Goal: Check status: Check status

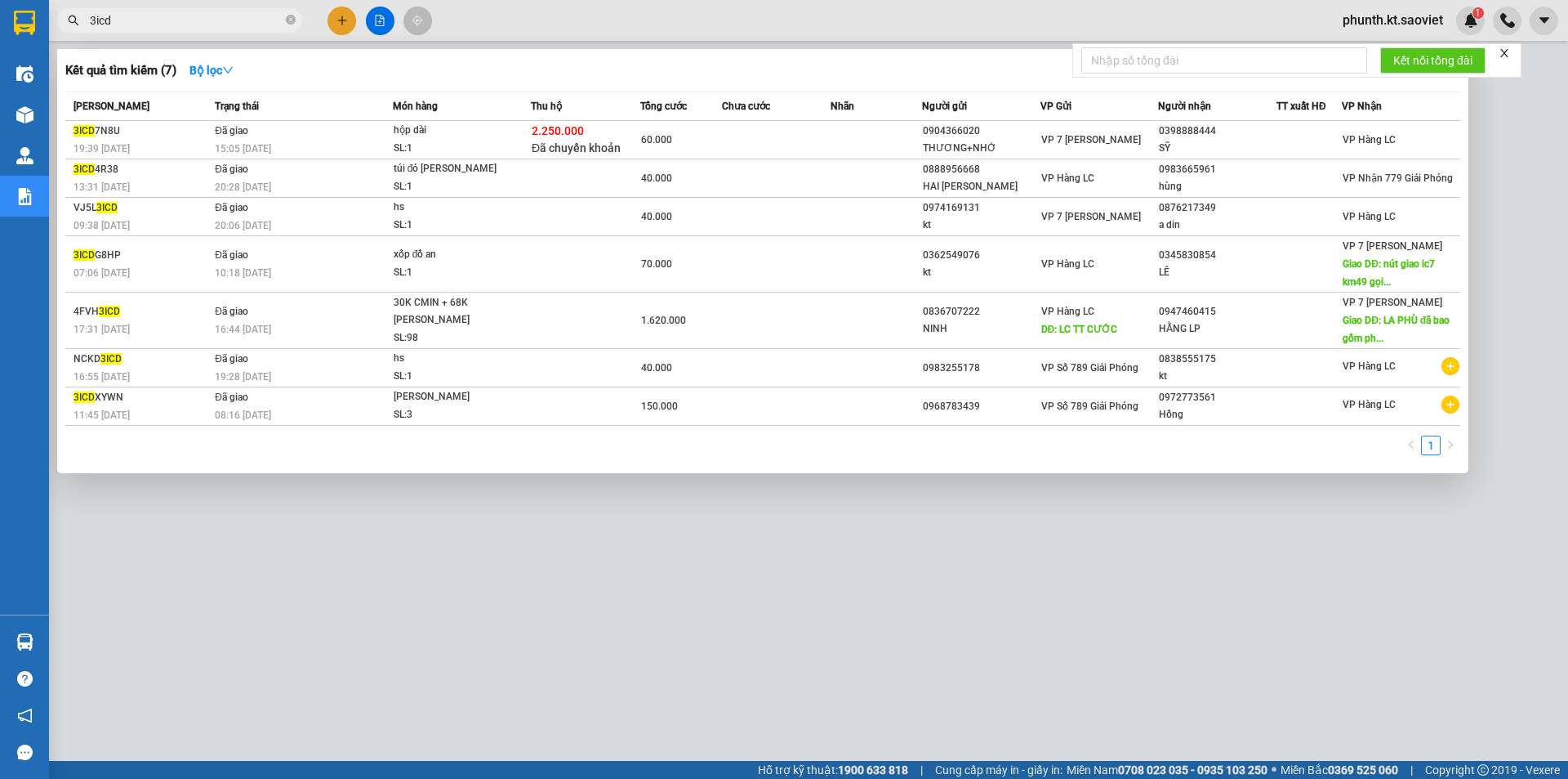
click at [145, 15] on input "3icd" at bounding box center [186, 20] width 193 height 18
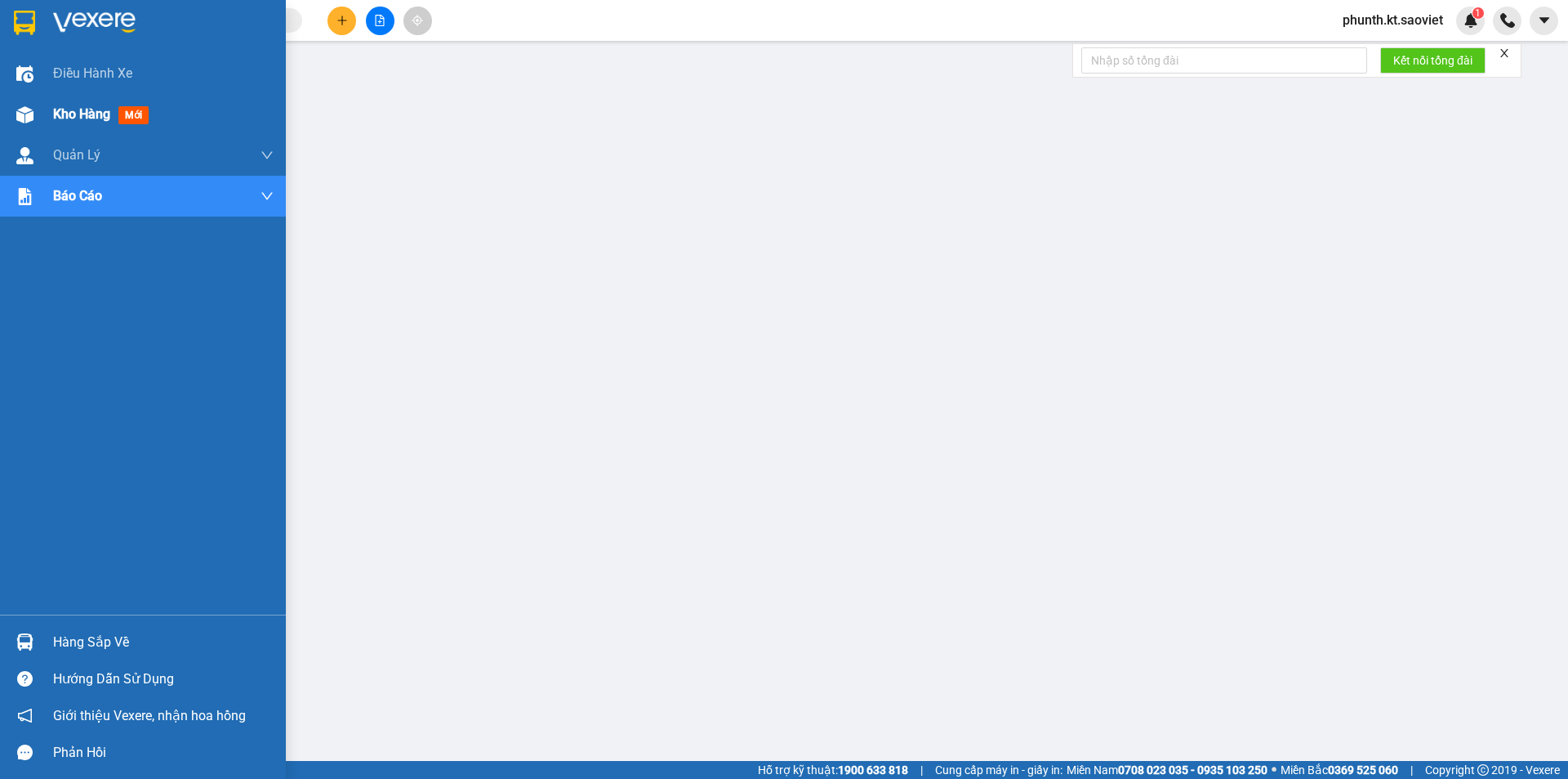
click at [118, 122] on div "Kho hàng mới" at bounding box center [104, 114] width 102 height 20
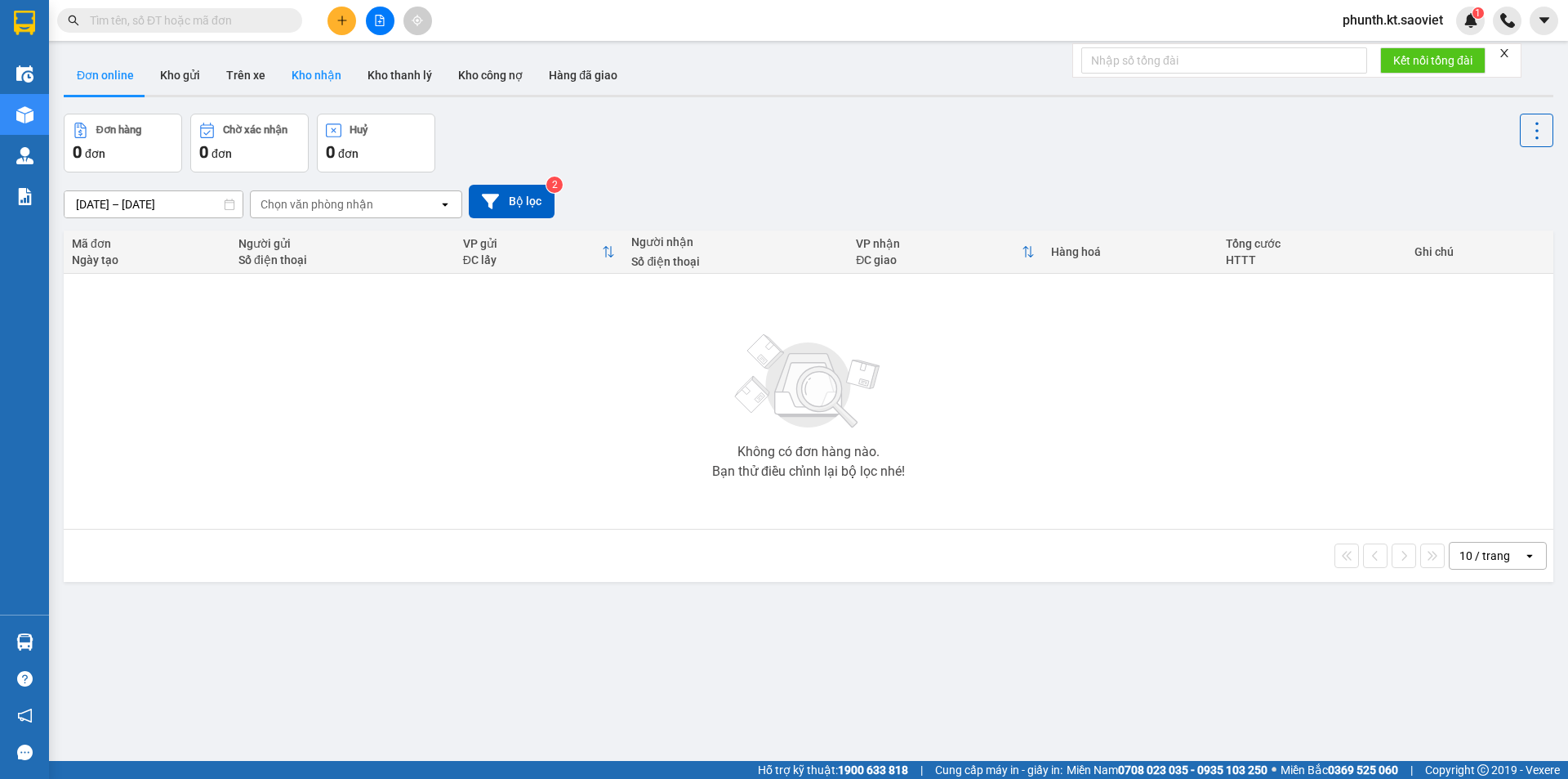
click at [325, 80] on button "Kho nhận" at bounding box center [316, 75] width 76 height 39
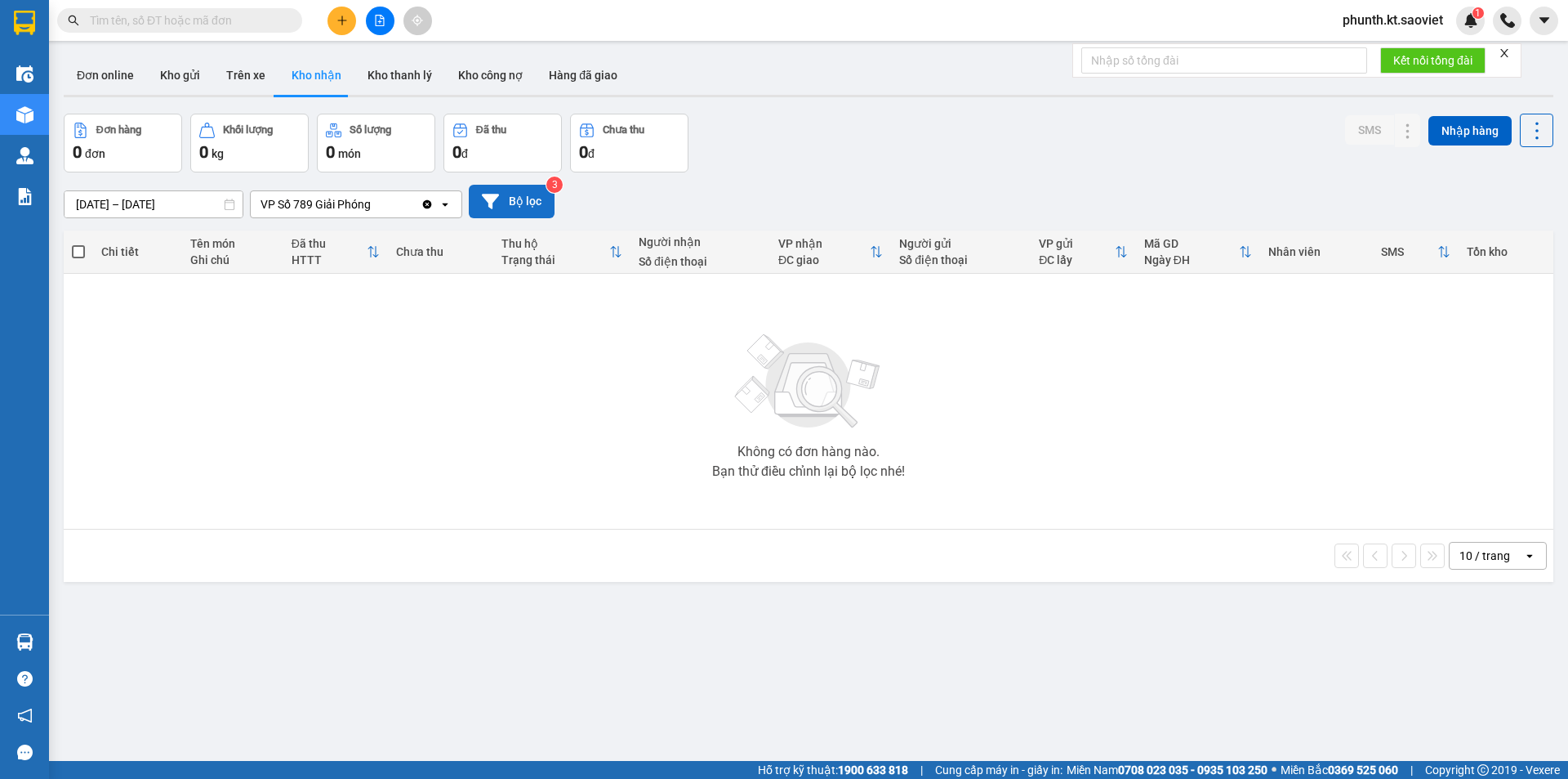
click at [517, 204] on button "Bộ lọc" at bounding box center [511, 201] width 85 height 34
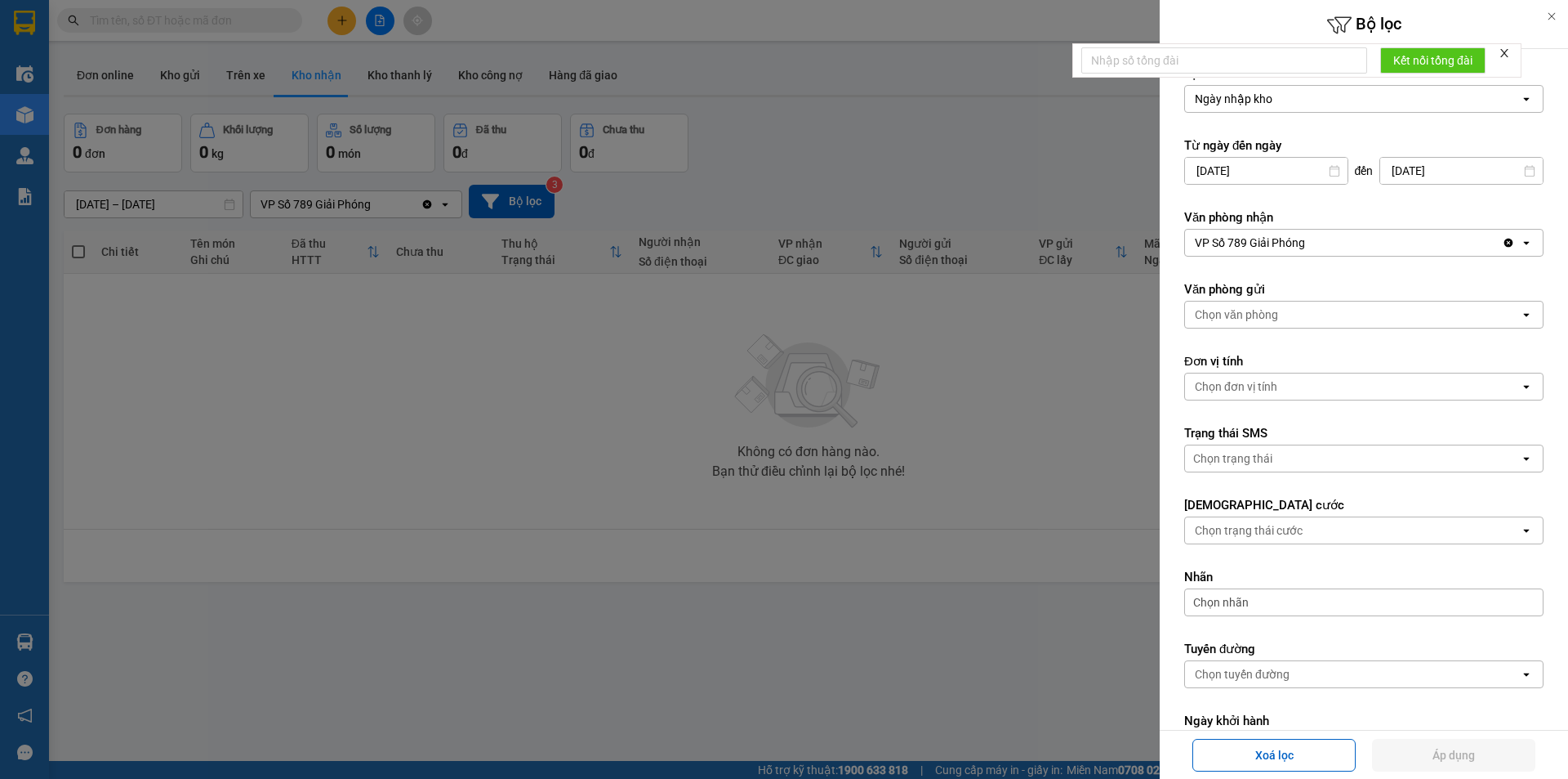
click at [1279, 104] on div "Ngày nhập kho" at bounding box center [1353, 98] width 335 height 26
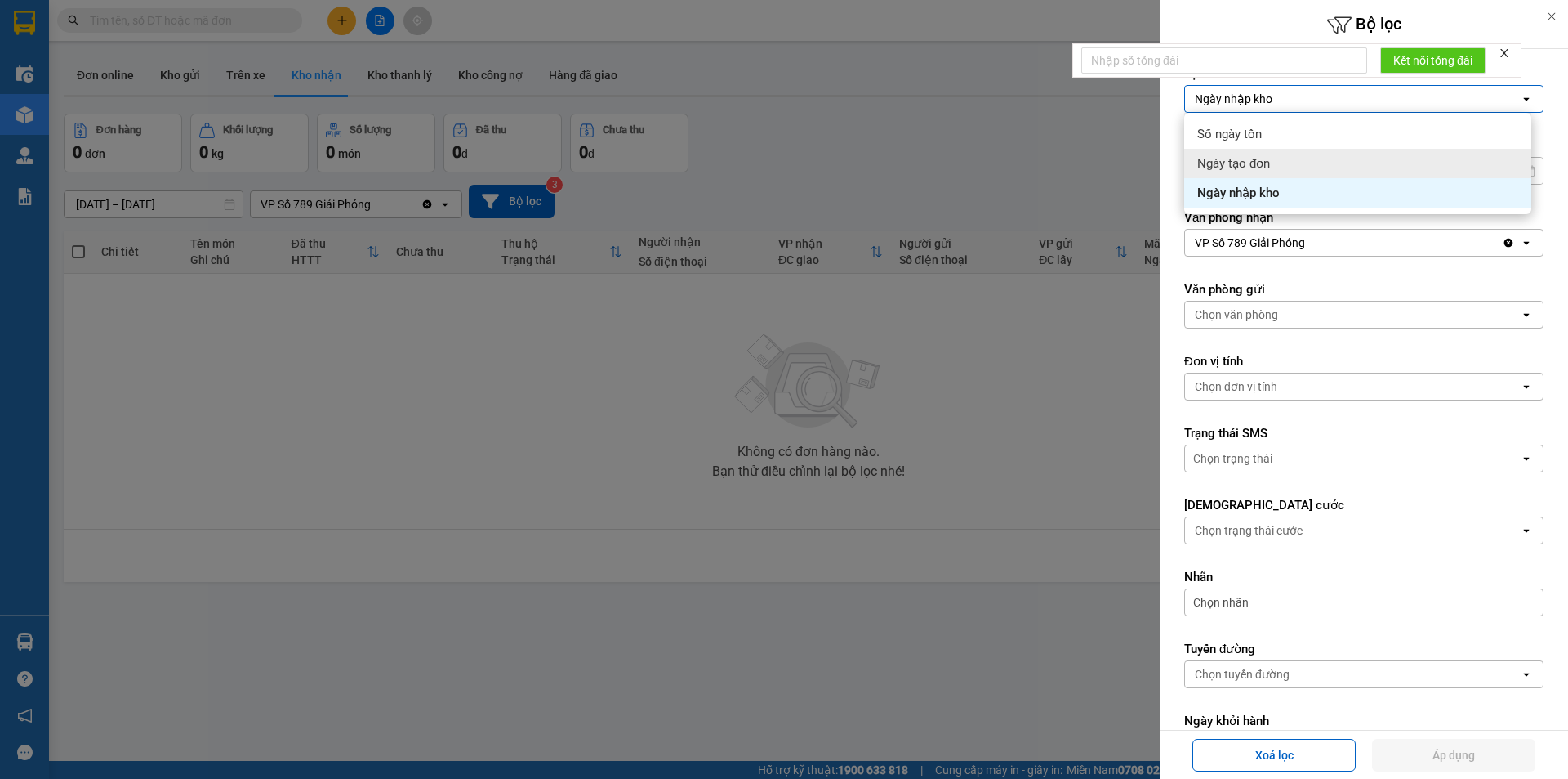
click at [1271, 160] on div "Ngày tạo đơn" at bounding box center [1358, 163] width 347 height 29
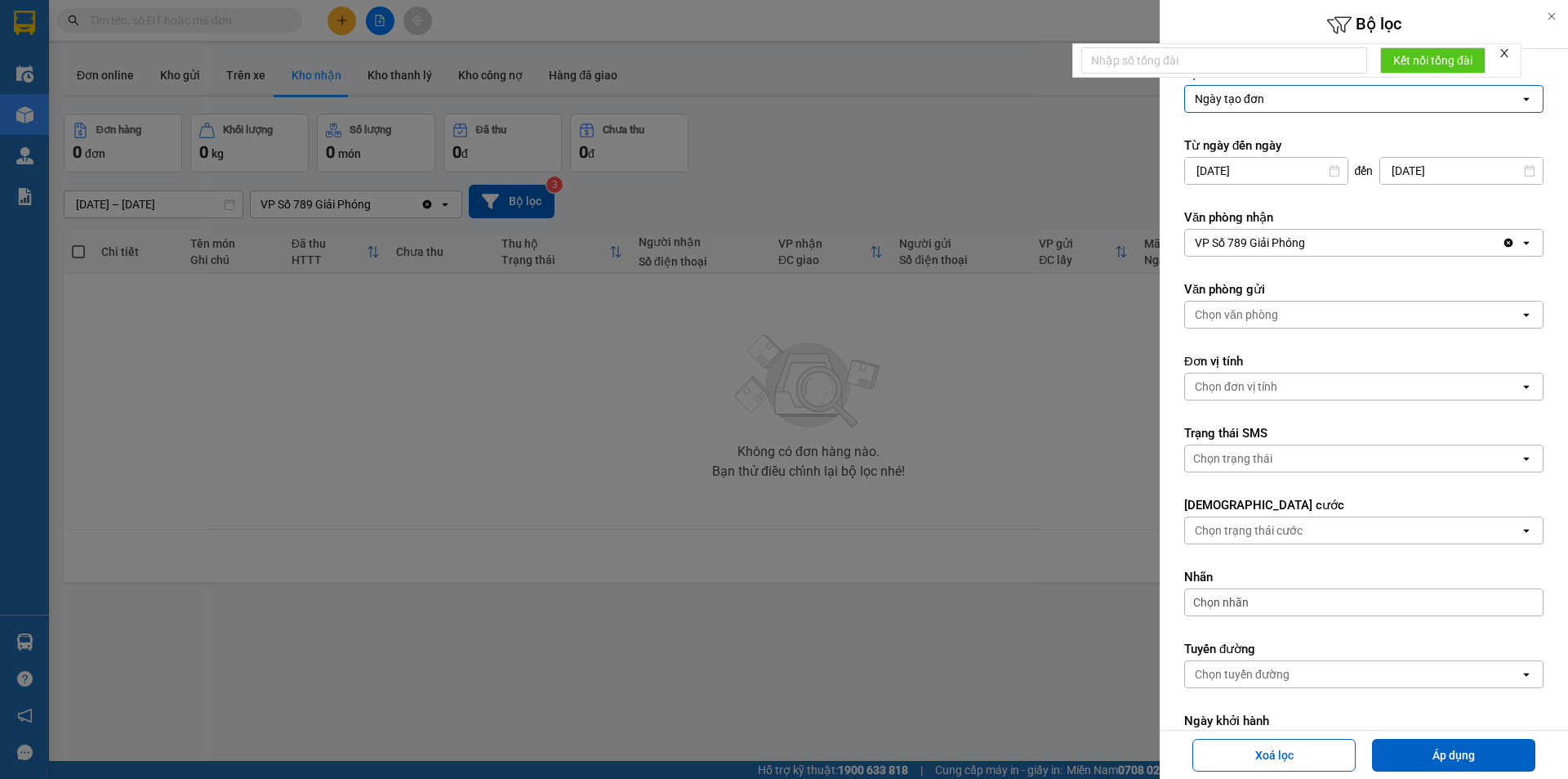
click at [1278, 171] on input "[DATE]" at bounding box center [1266, 170] width 163 height 26
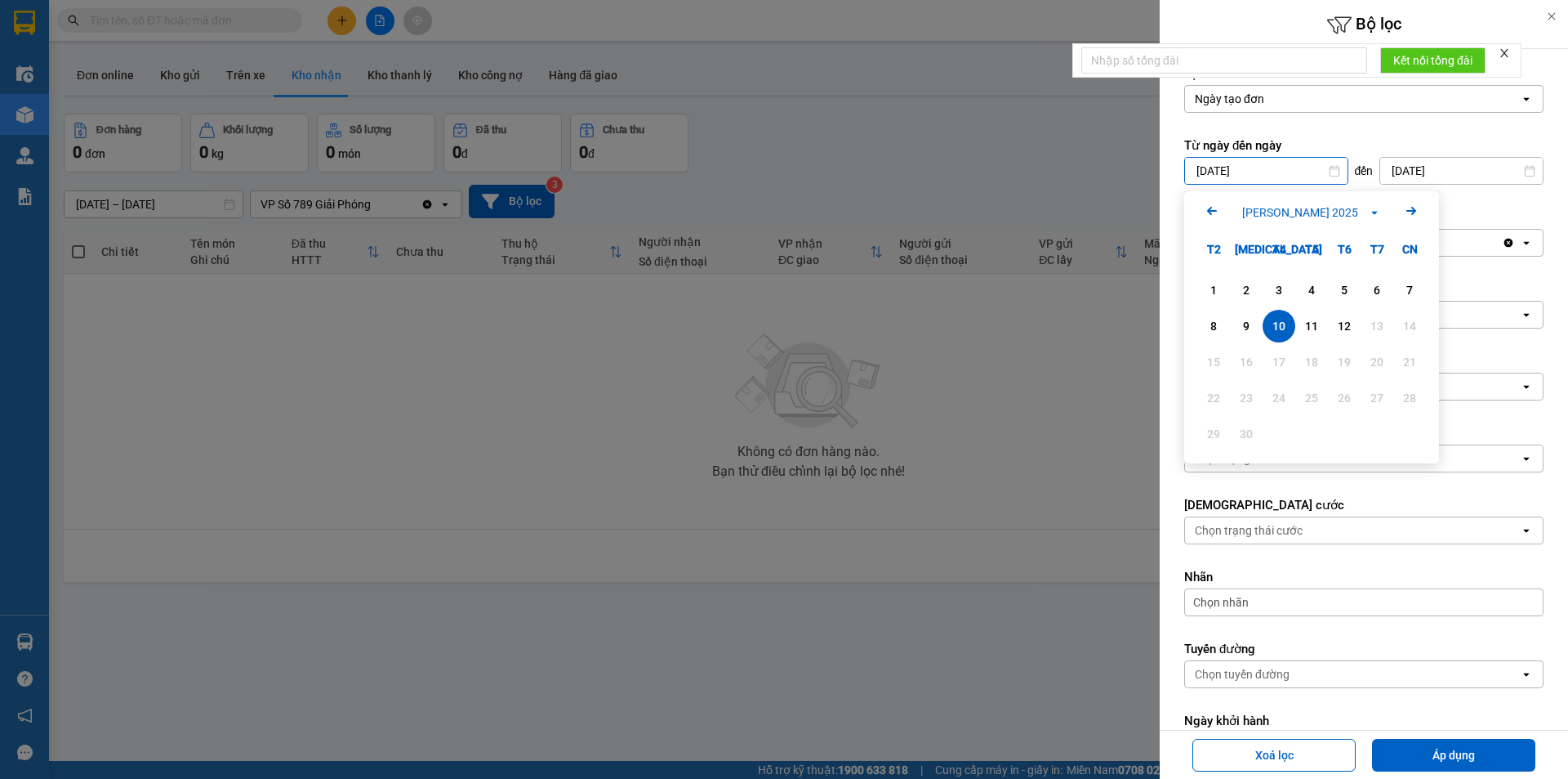
click at [1278, 171] on input "[DATE]" at bounding box center [1266, 170] width 163 height 26
type input "[DATE]"
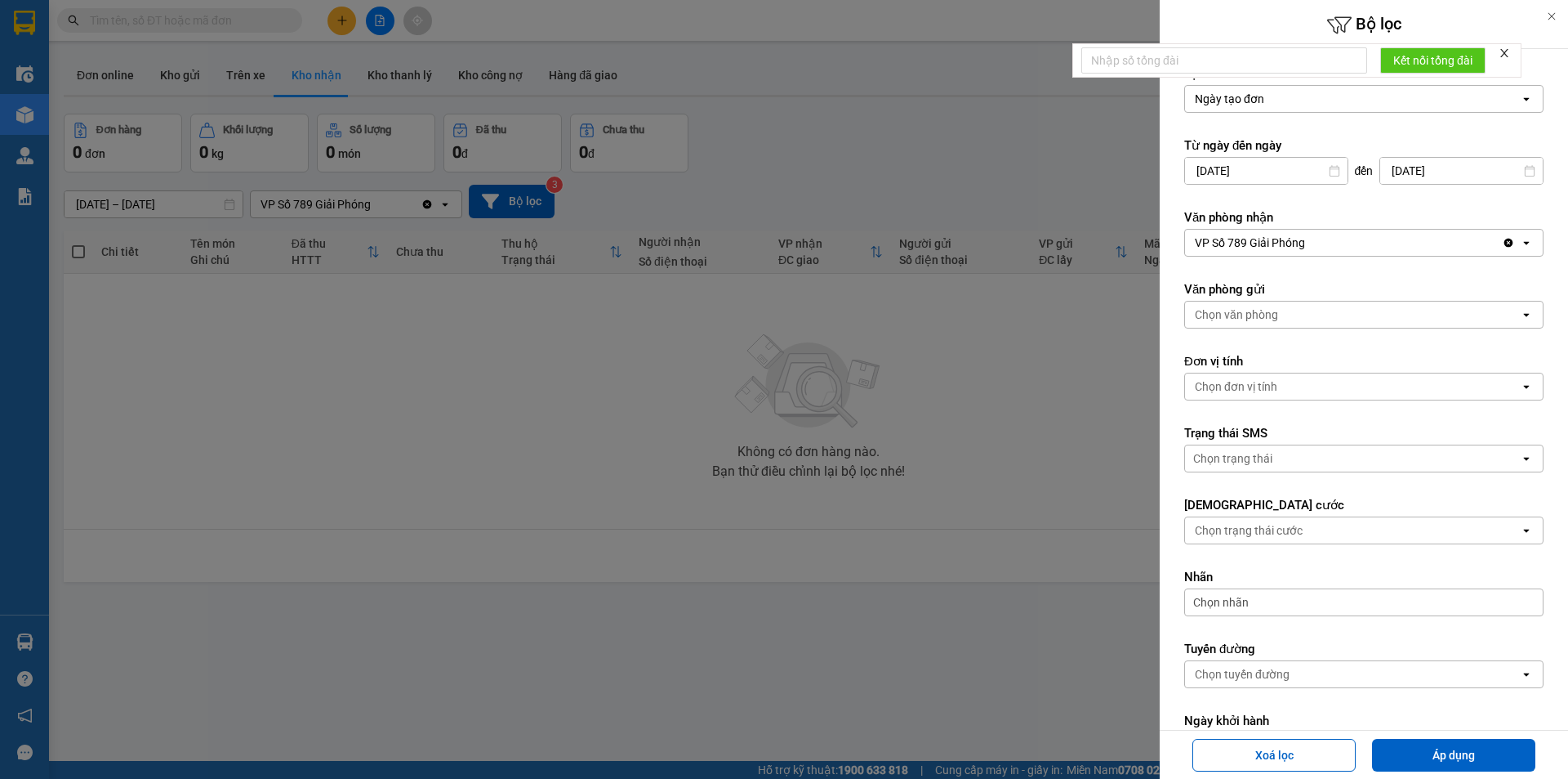
click at [1525, 239] on div "Clear value open" at bounding box center [1522, 242] width 41 height 26
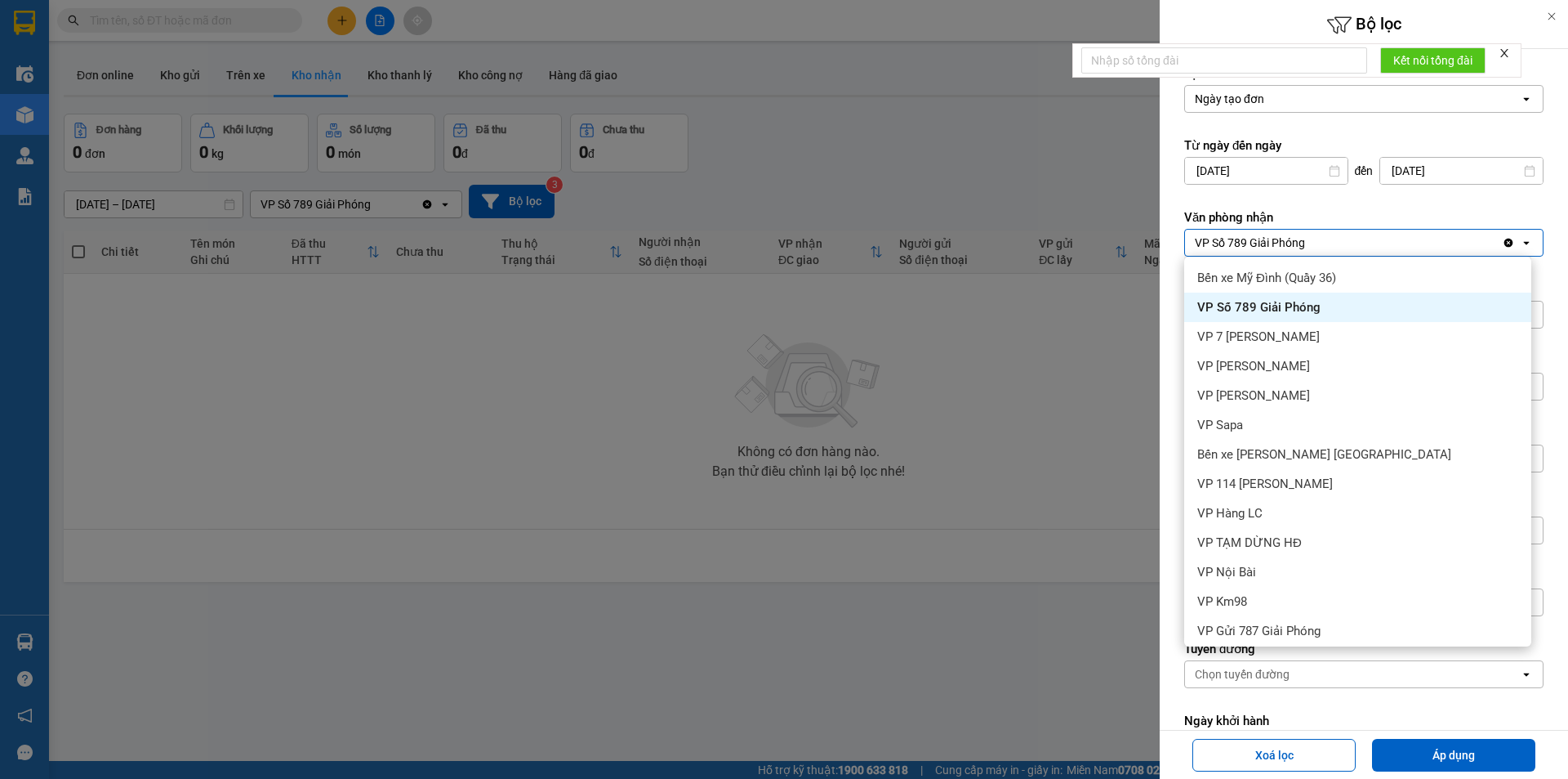
click at [1520, 241] on icon "open" at bounding box center [1527, 243] width 13 height 13
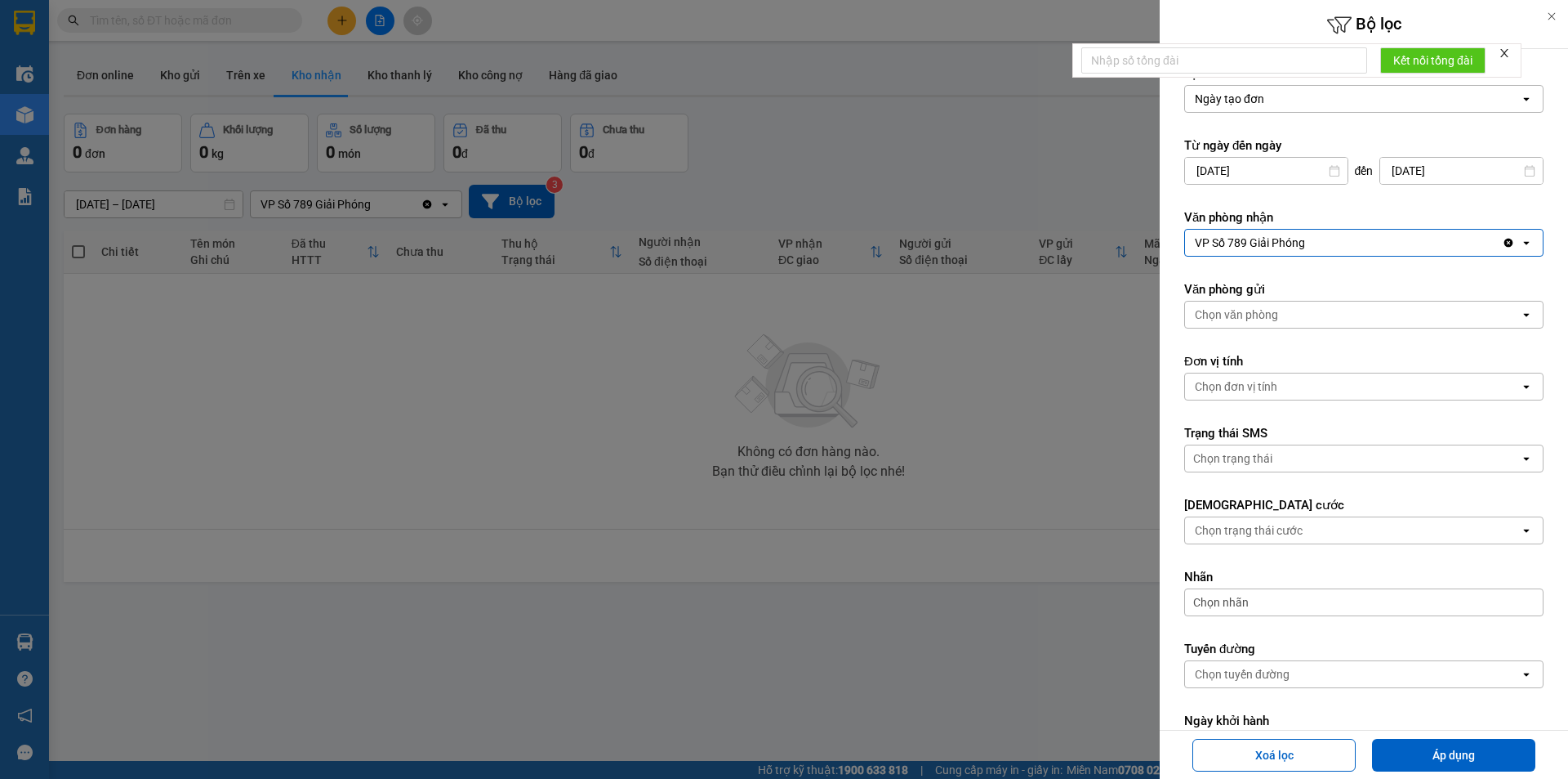
click at [1520, 246] on icon "open" at bounding box center [1527, 243] width 13 height 13
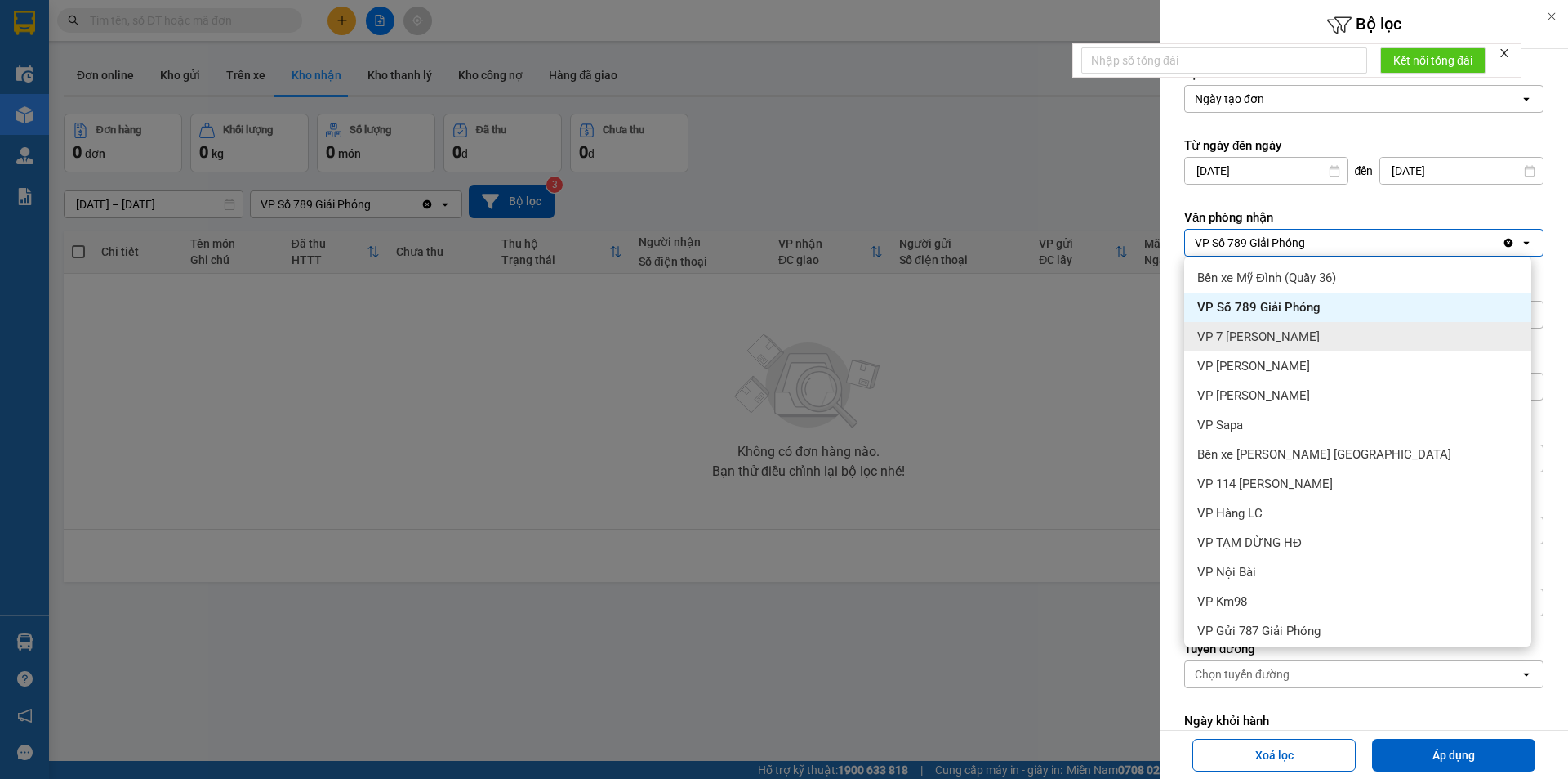
click at [1303, 337] on span "VP 7 [PERSON_NAME]" at bounding box center [1259, 336] width 122 height 16
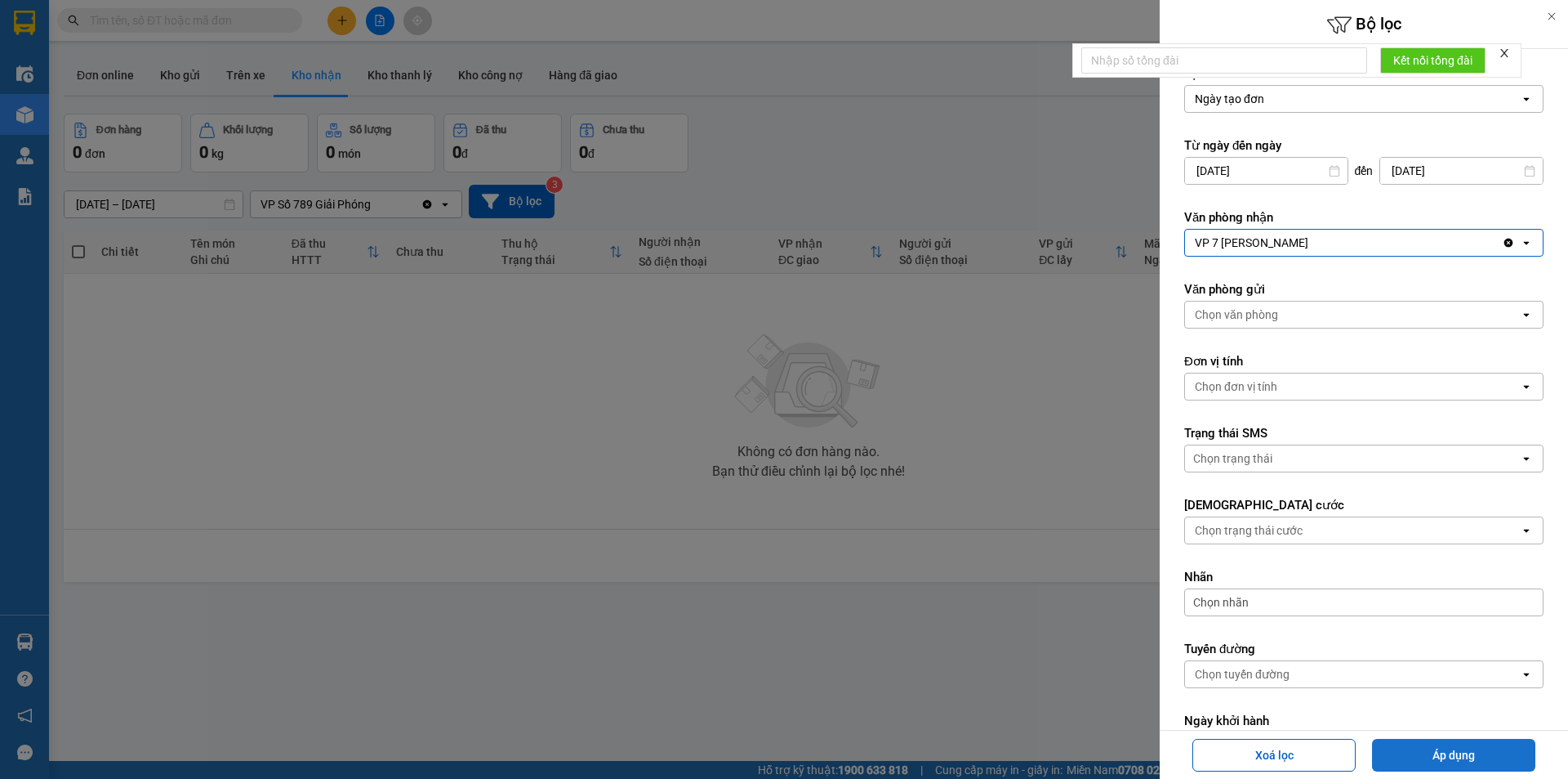
click at [1462, 753] on button "Áp dụng" at bounding box center [1453, 755] width 163 height 33
type input "[DATE] – [DATE]"
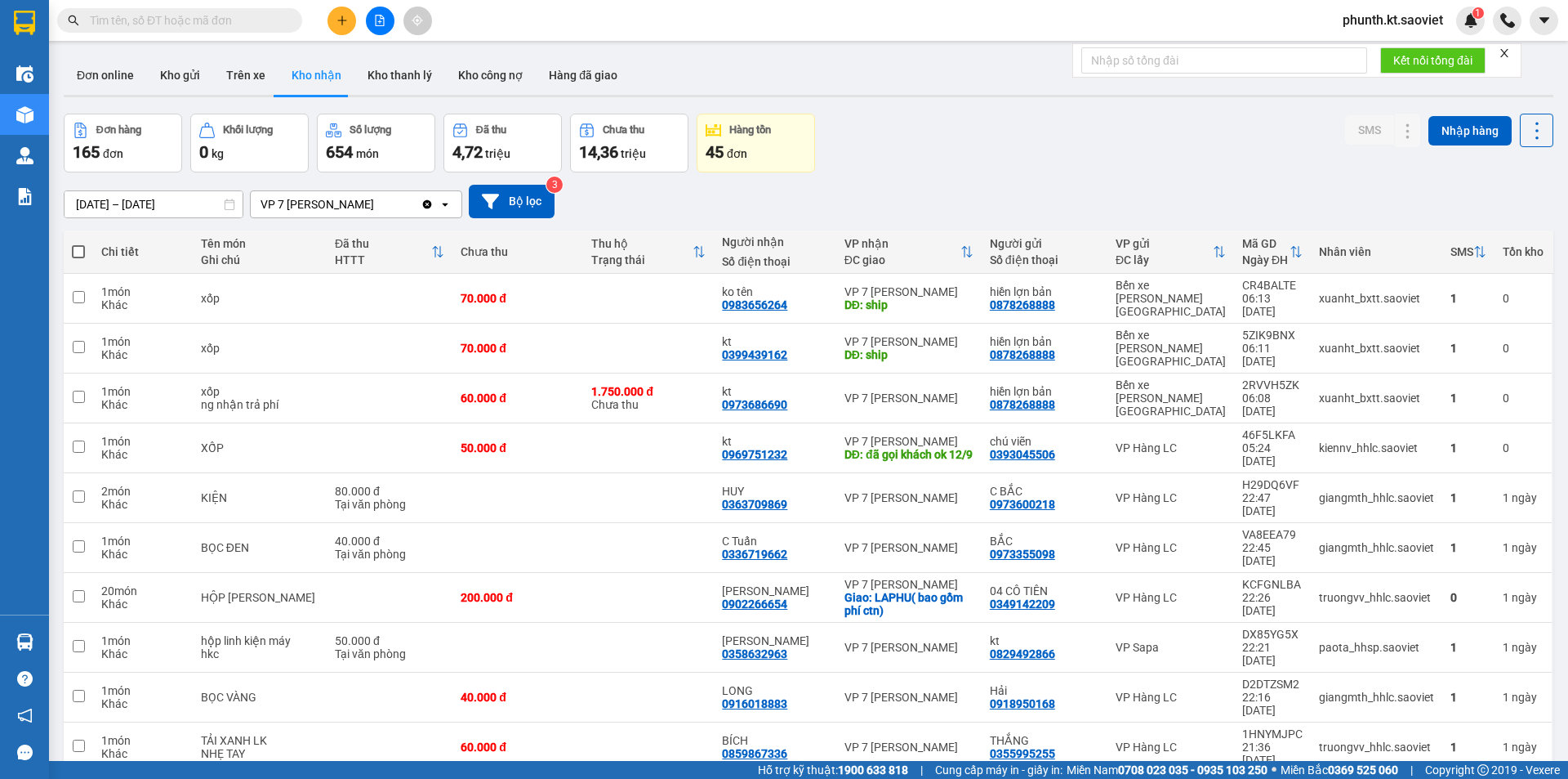
click at [1488, 659] on span "100 / trang" at bounding box center [1479, 657] width 59 height 16
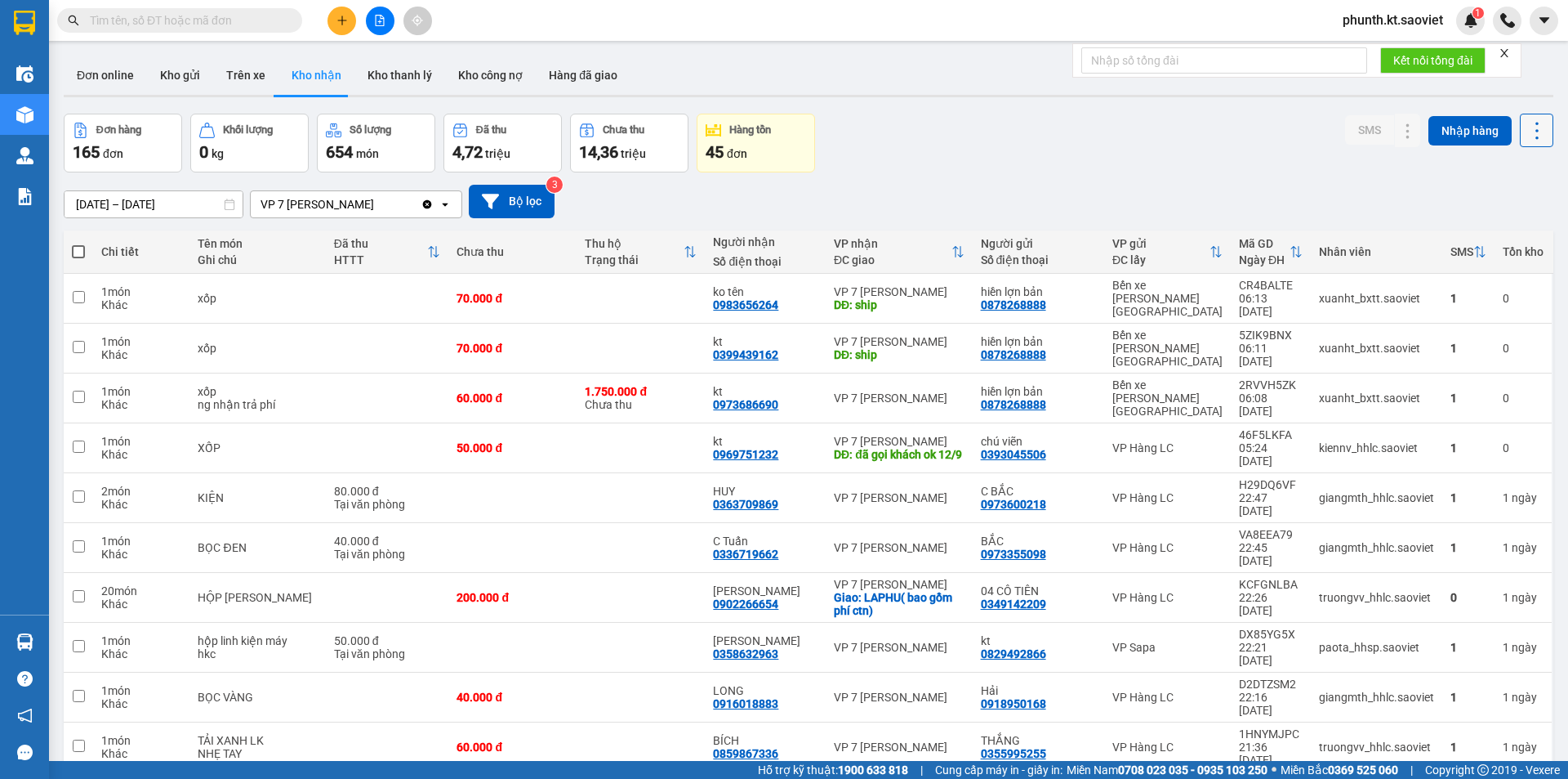
click at [1528, 129] on icon at bounding box center [1536, 130] width 23 height 23
click at [1512, 169] on span "Xuất excel" at bounding box center [1505, 174] width 52 height 16
click at [173, 29] on span at bounding box center [179, 20] width 245 height 24
click at [168, 21] on input "text" at bounding box center [186, 20] width 193 height 18
paste input "QJQLQBAR"
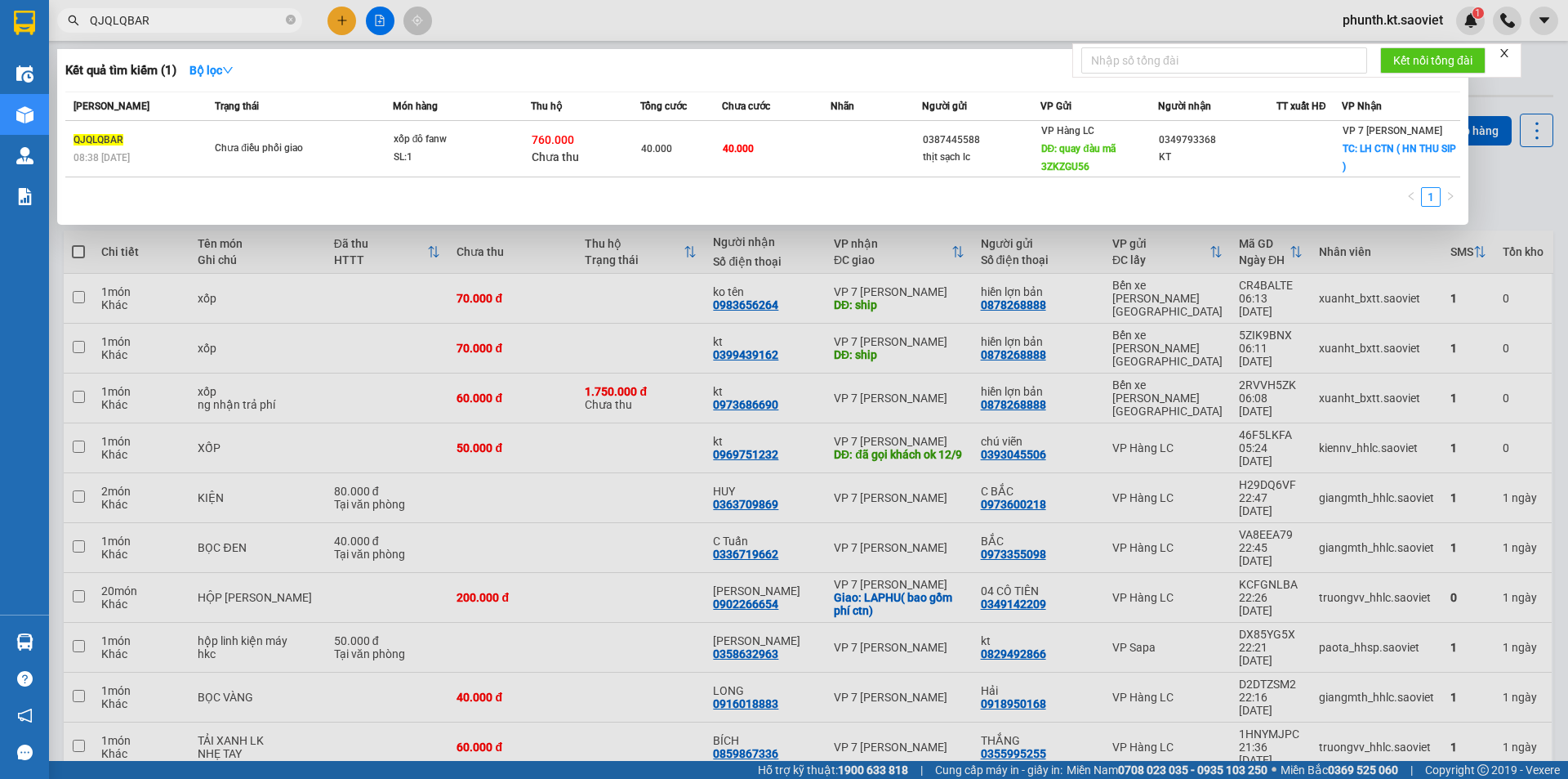
click at [178, 22] on input "QJQLQBAR" at bounding box center [186, 20] width 193 height 18
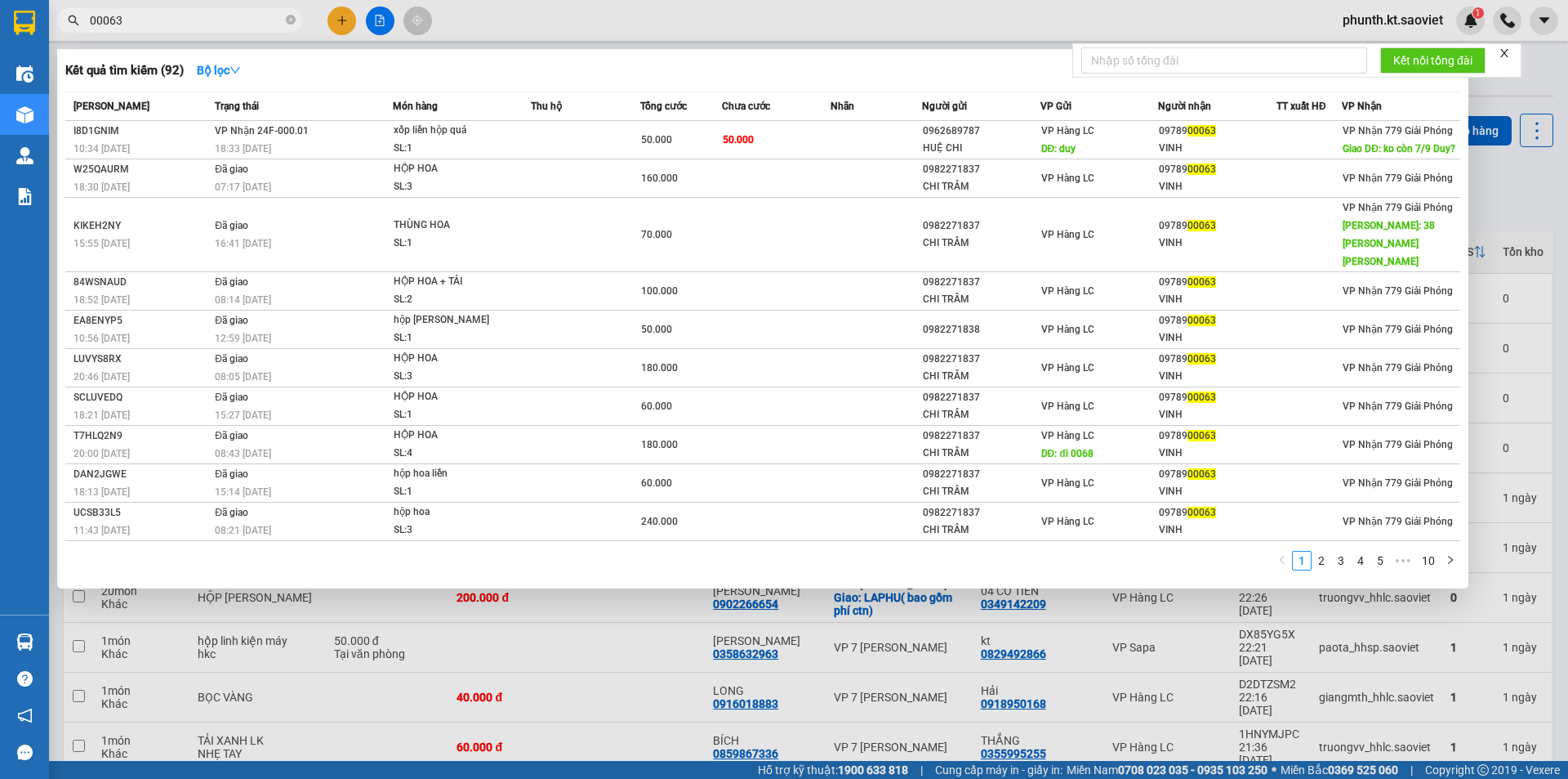
click at [132, 13] on input "00063" at bounding box center [186, 20] width 193 height 18
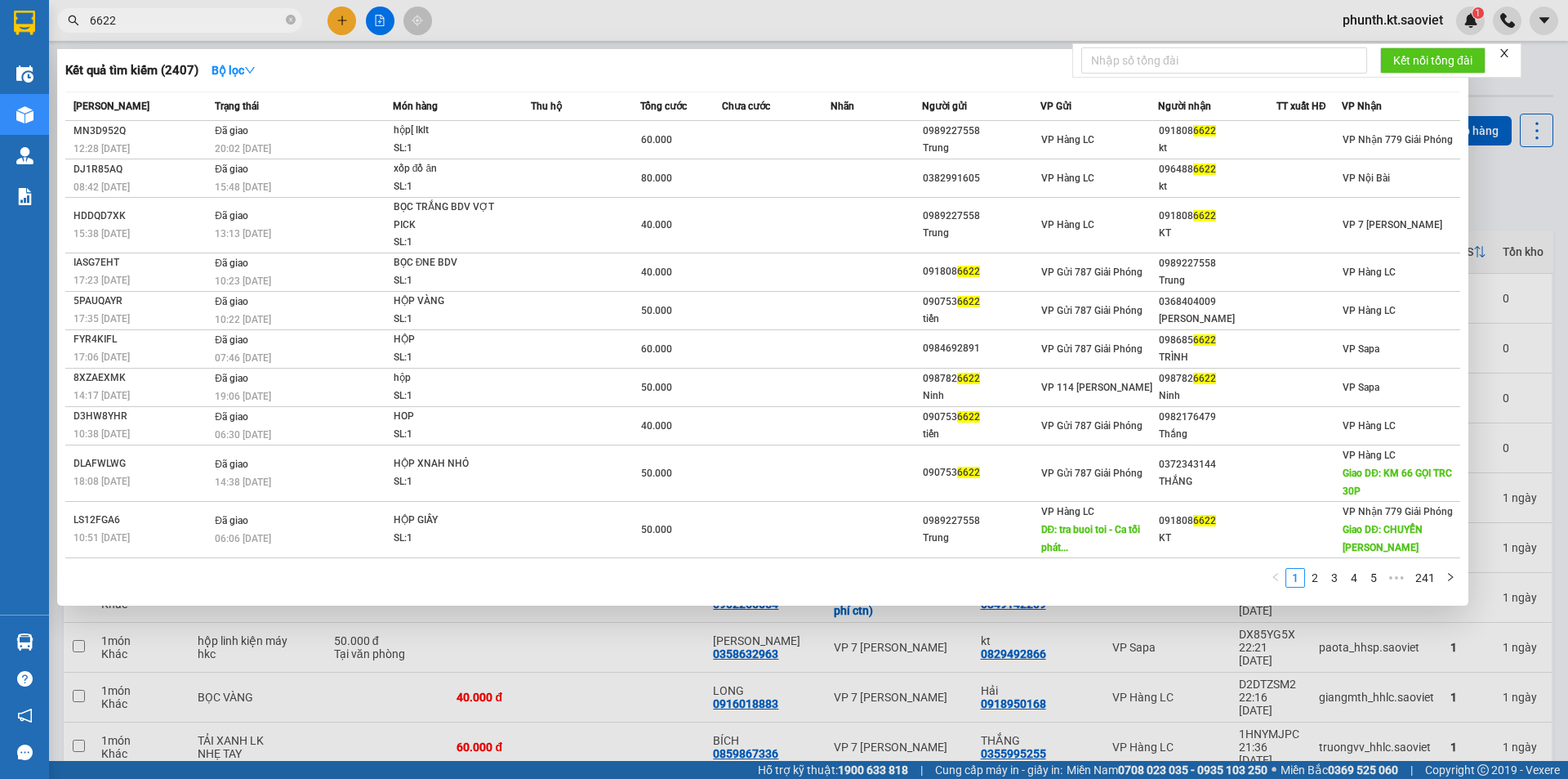
click at [159, 29] on div "Kết quả [PERSON_NAME] ( 2407 ) Bộ lọc Mã ĐH Trạng thái Món hàng Thu hộ Tổng [PE…" at bounding box center [159, 21] width 318 height 29
click at [159, 29] on input "6622" at bounding box center [186, 20] width 193 height 18
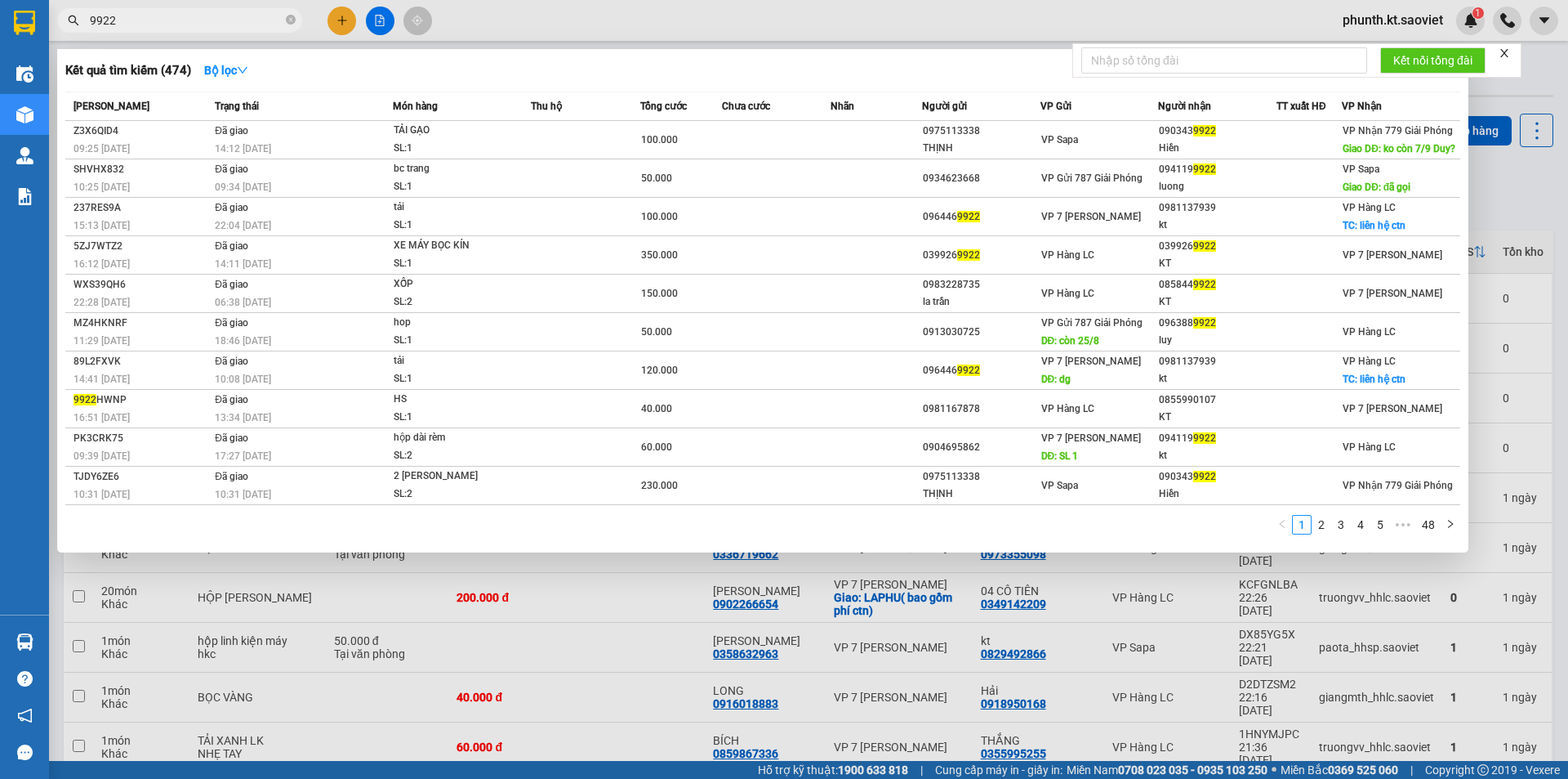
click at [159, 29] on input "9922" at bounding box center [186, 20] width 193 height 18
type input "9922"
